Goal: Task Accomplishment & Management: Manage account settings

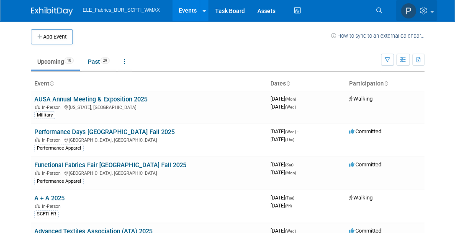
click at [413, 13] on img at bounding box center [409, 11] width 16 height 16
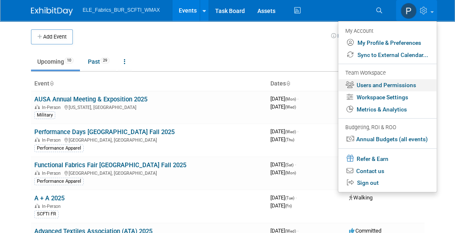
click at [364, 85] on link "Users and Permissions" at bounding box center [388, 85] width 98 height 12
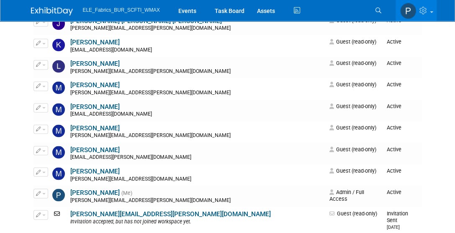
scroll to position [532, 0]
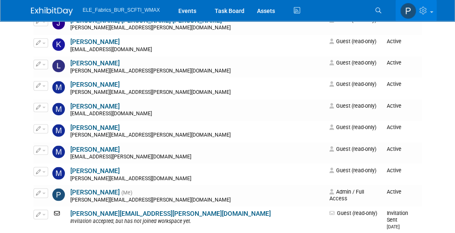
click at [62, 13] on img at bounding box center [52, 11] width 42 height 8
